Goal: Task Accomplishment & Management: Complete application form

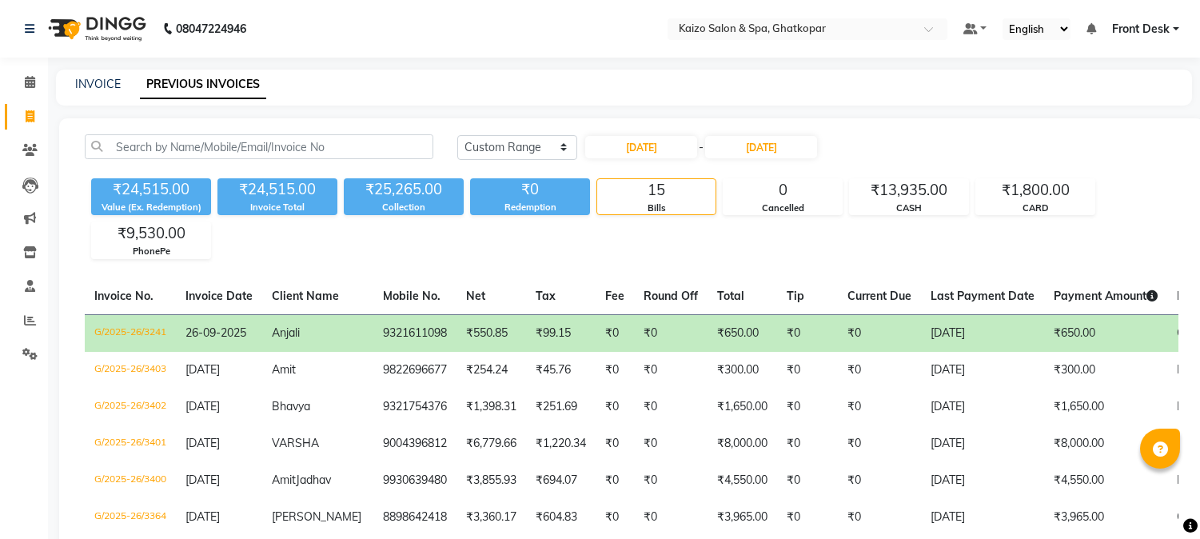
select select "range"
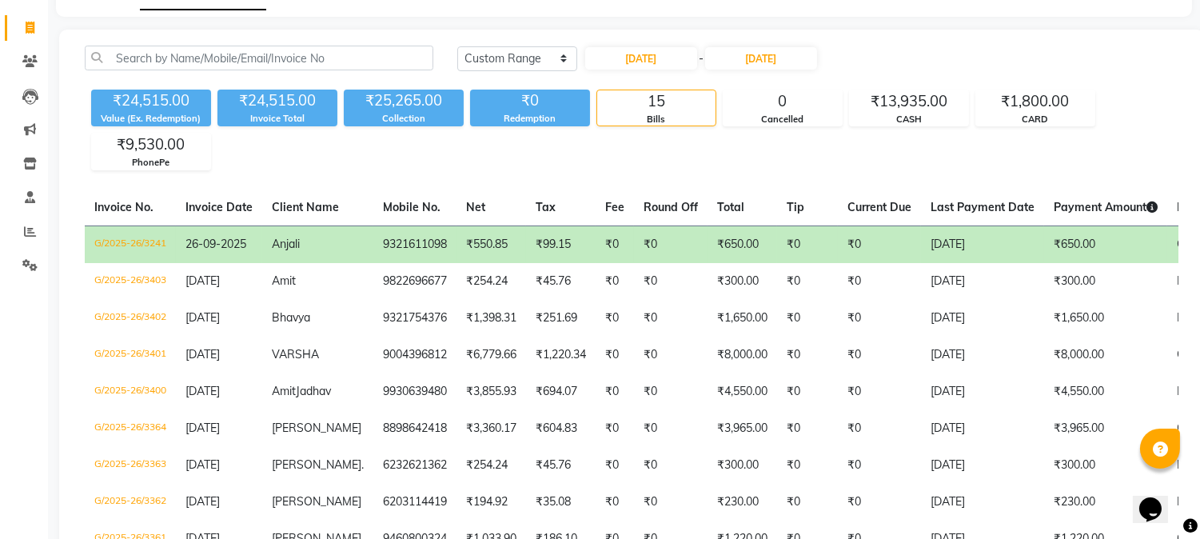
click at [27, 24] on icon at bounding box center [30, 28] width 9 height 12
select select "service"
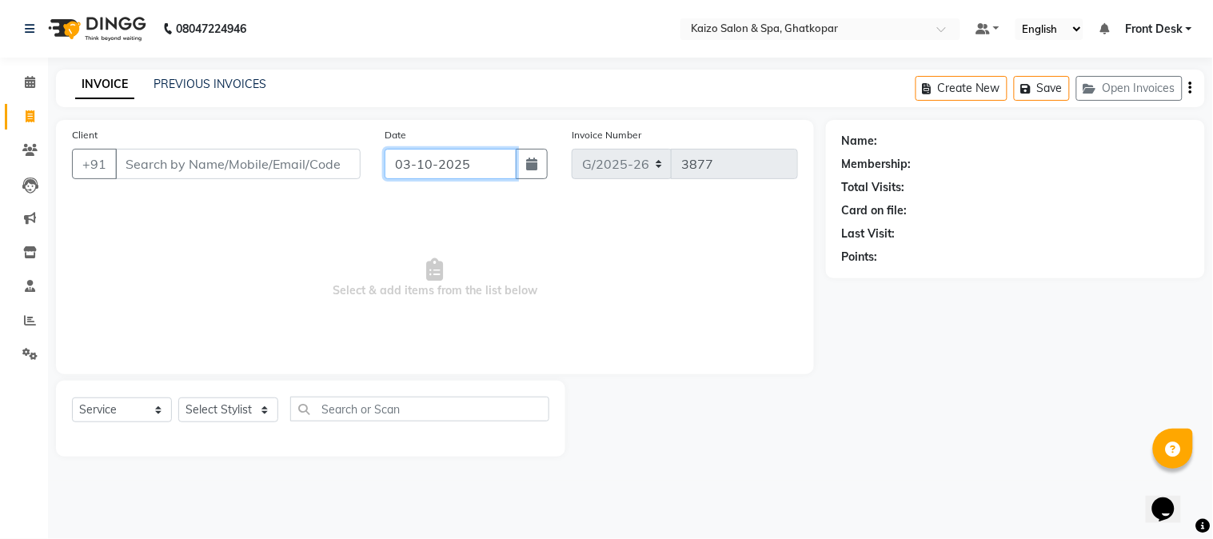
click at [485, 169] on input "03-10-2025" at bounding box center [451, 164] width 133 height 30
select select "10"
select select "2025"
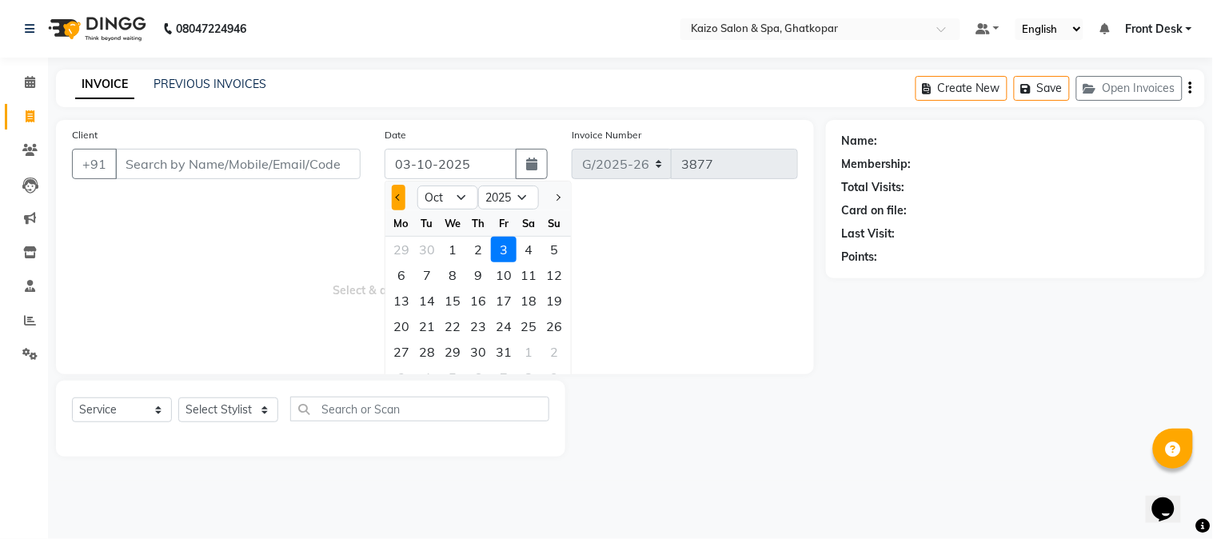
click at [401, 200] on button "Previous month" at bounding box center [399, 198] width 14 height 26
select select "9"
click at [454, 254] on div "3" at bounding box center [453, 250] width 26 height 26
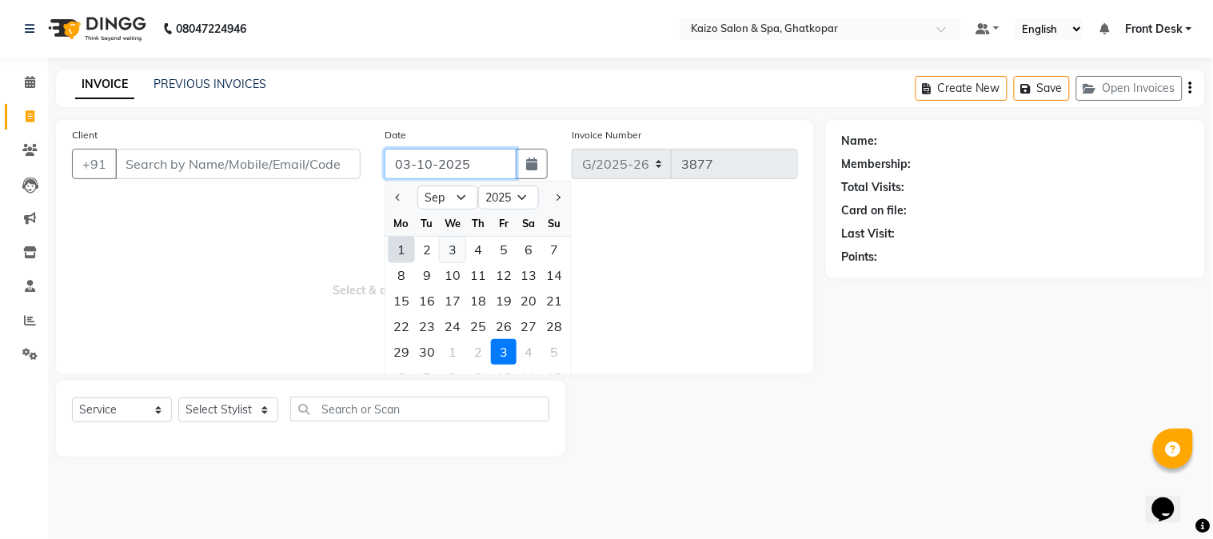
type input "[DATE]"
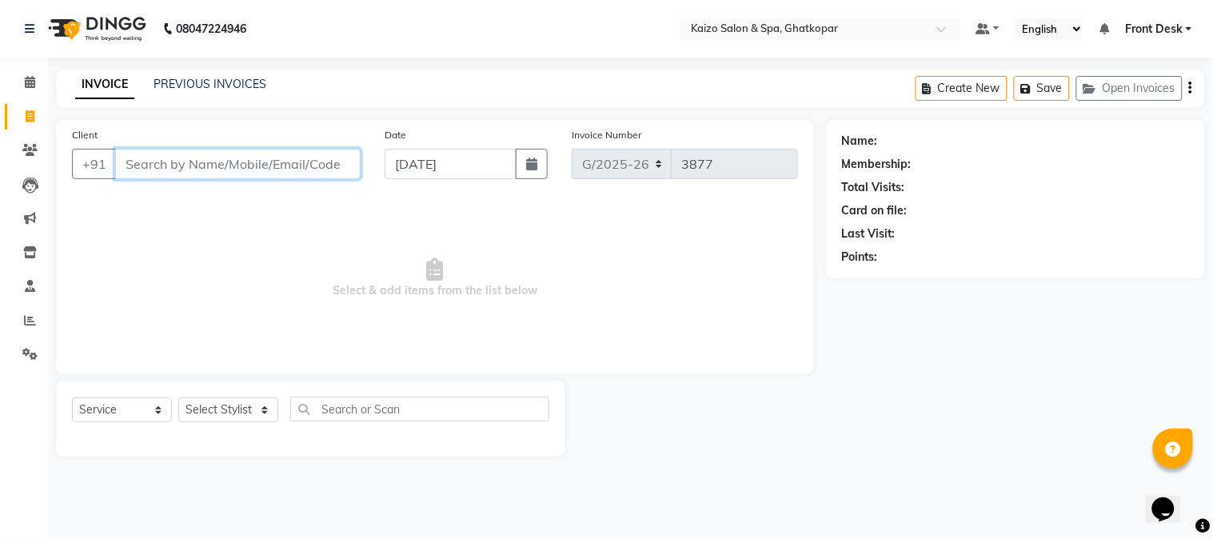
click at [229, 153] on input "Client" at bounding box center [237, 164] width 245 height 30
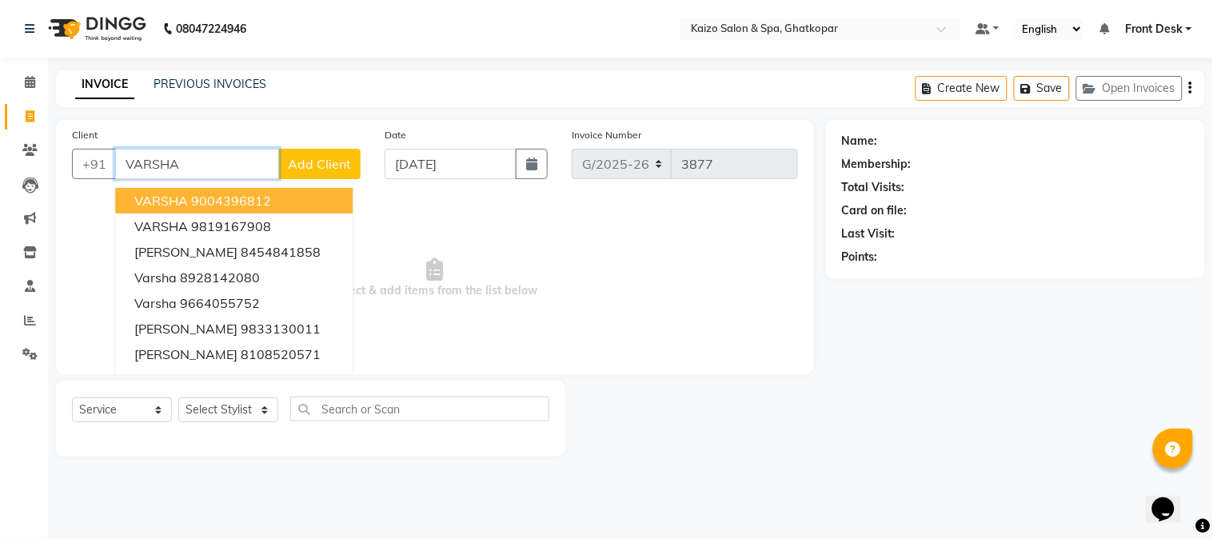
click at [285, 203] on button "[PERSON_NAME] 9004396812" at bounding box center [233, 201] width 237 height 26
type input "9004396812"
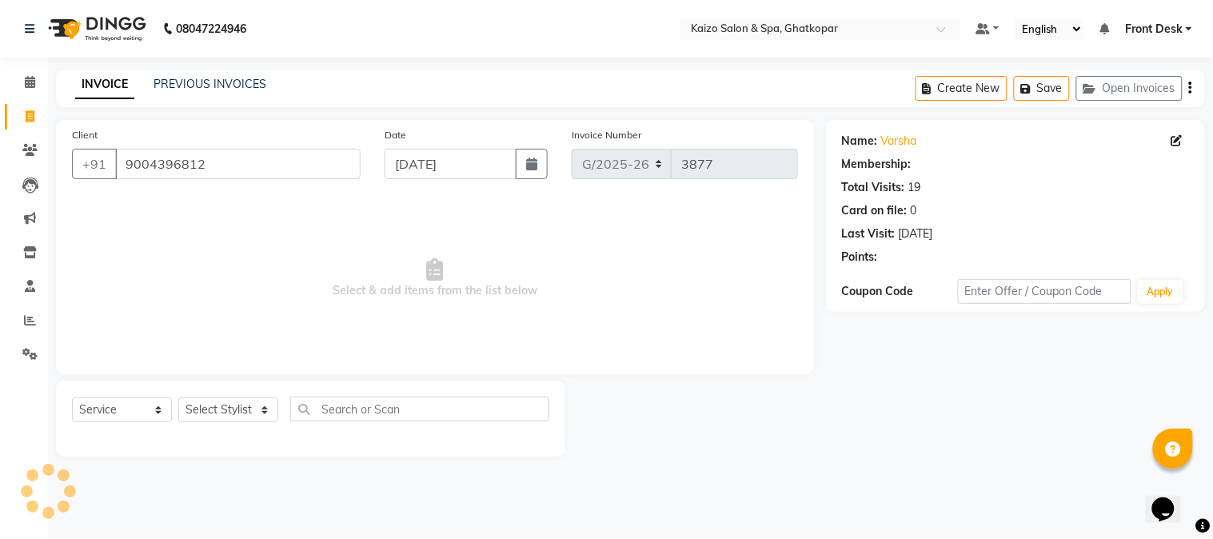
select select "1: Object"
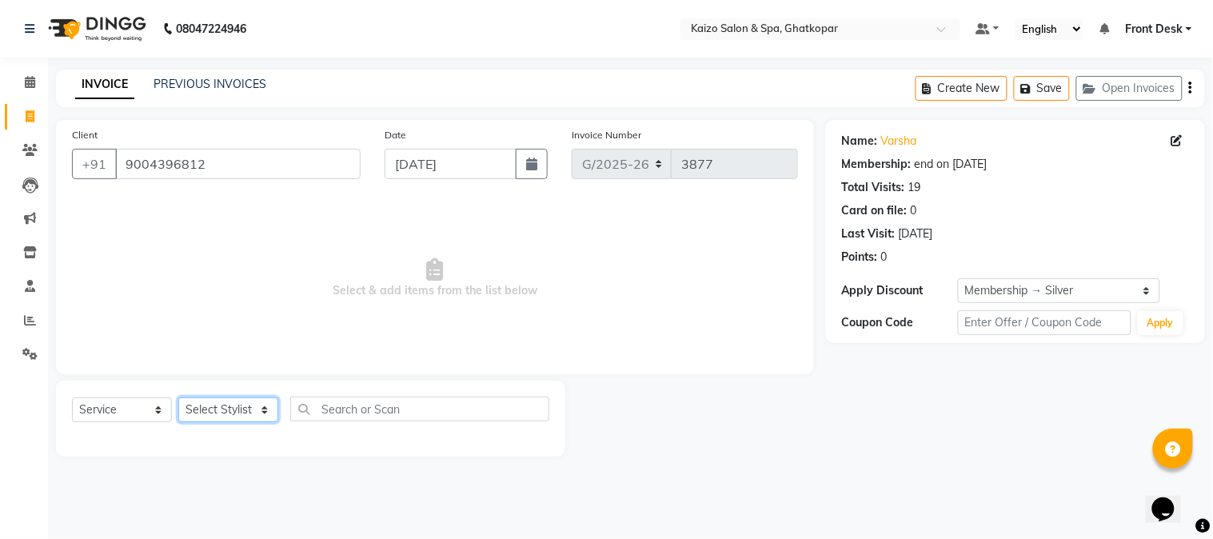
click at [230, 409] on select "Select Stylist [PERSON_NAME] ANJALI [PERSON_NAME] [PERSON_NAME] Front Desk [PER…" at bounding box center [228, 409] width 100 height 25
select select "59527"
click at [178, 398] on select "Select Stylist [PERSON_NAME] ANJALI [PERSON_NAME] [PERSON_NAME] Front Desk [PER…" at bounding box center [228, 409] width 100 height 25
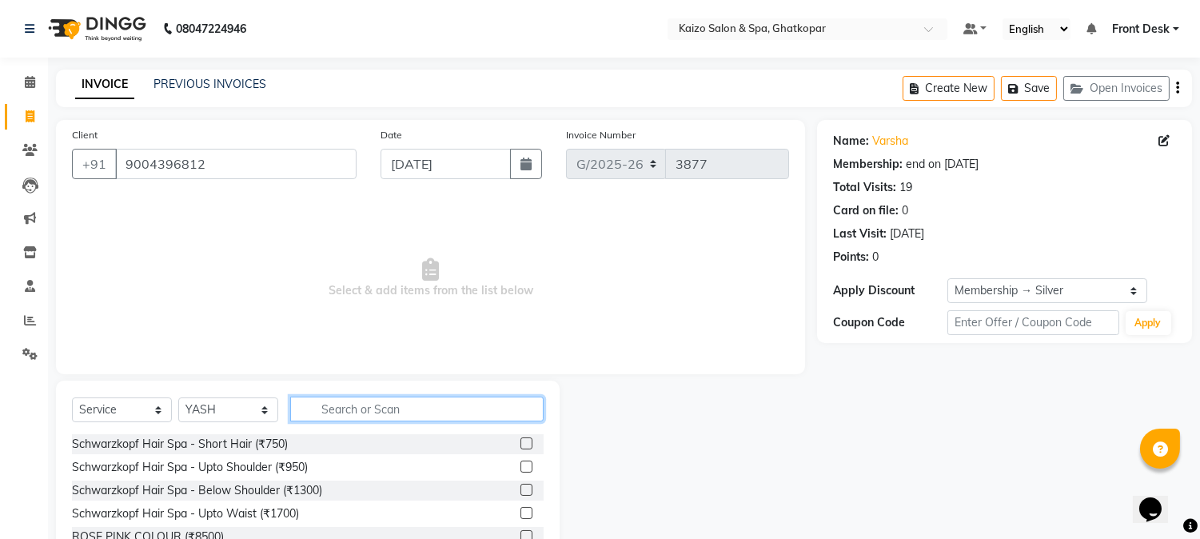
click at [379, 403] on input "text" at bounding box center [416, 409] width 253 height 25
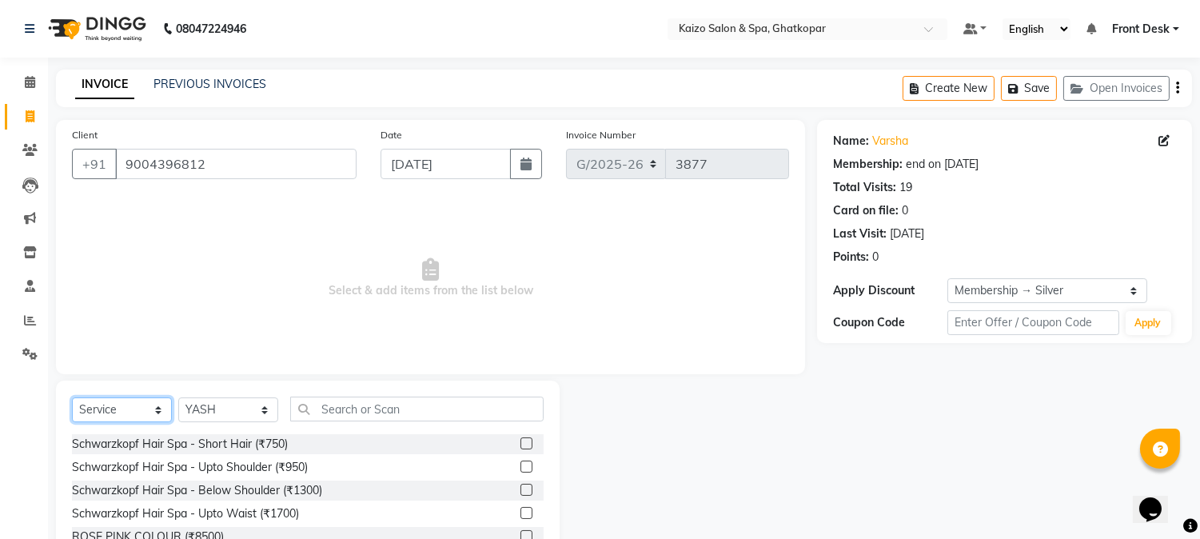
click at [110, 413] on select "Select Service Product Membership Package Voucher Prepaid Gift Card" at bounding box center [122, 409] width 100 height 25
select select "product"
click at [72, 398] on select "Select Service Product Membership Package Voucher Prepaid Gift Card" at bounding box center [122, 409] width 100 height 25
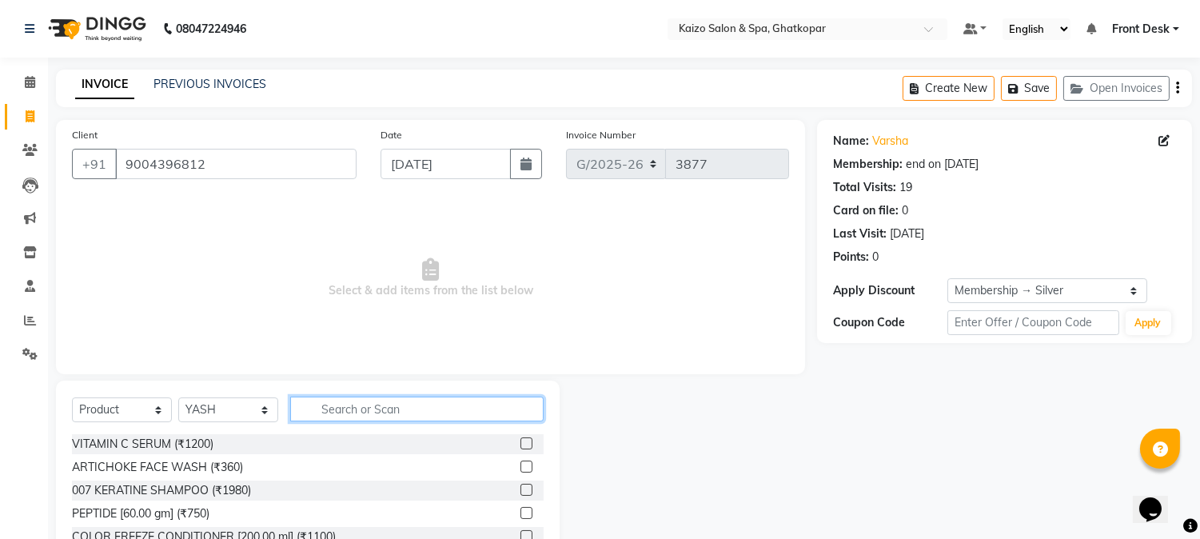
click at [394, 402] on input "text" at bounding box center [416, 409] width 253 height 25
type input "911"
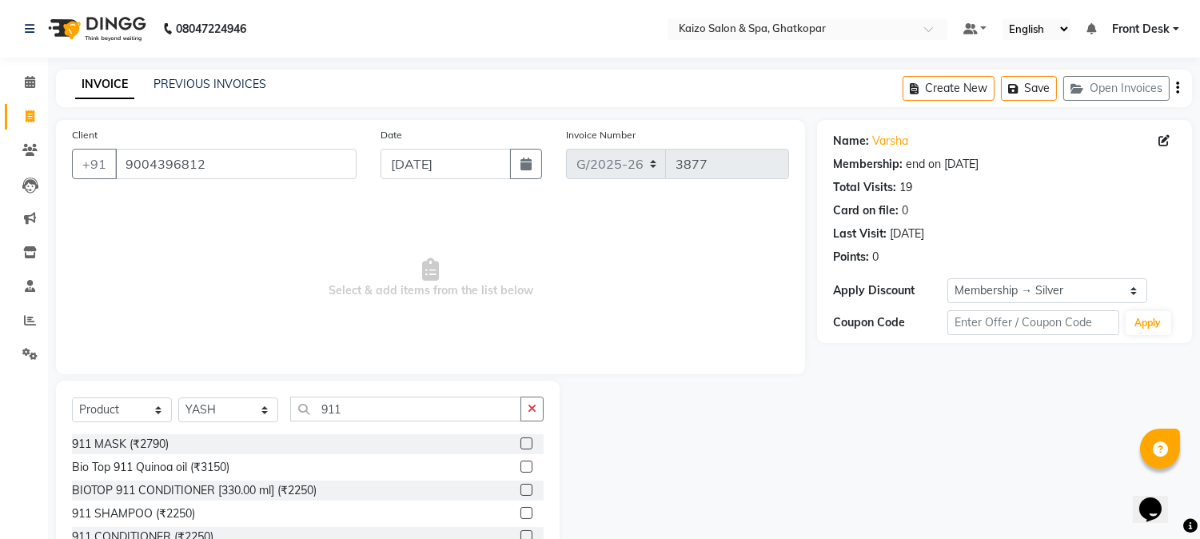
click at [593, 334] on span "Select & add items from the list below" at bounding box center [430, 278] width 717 height 160
click at [710, 257] on span "Select & add items from the list below" at bounding box center [430, 278] width 717 height 160
